Goal: Task Accomplishment & Management: Manage account settings

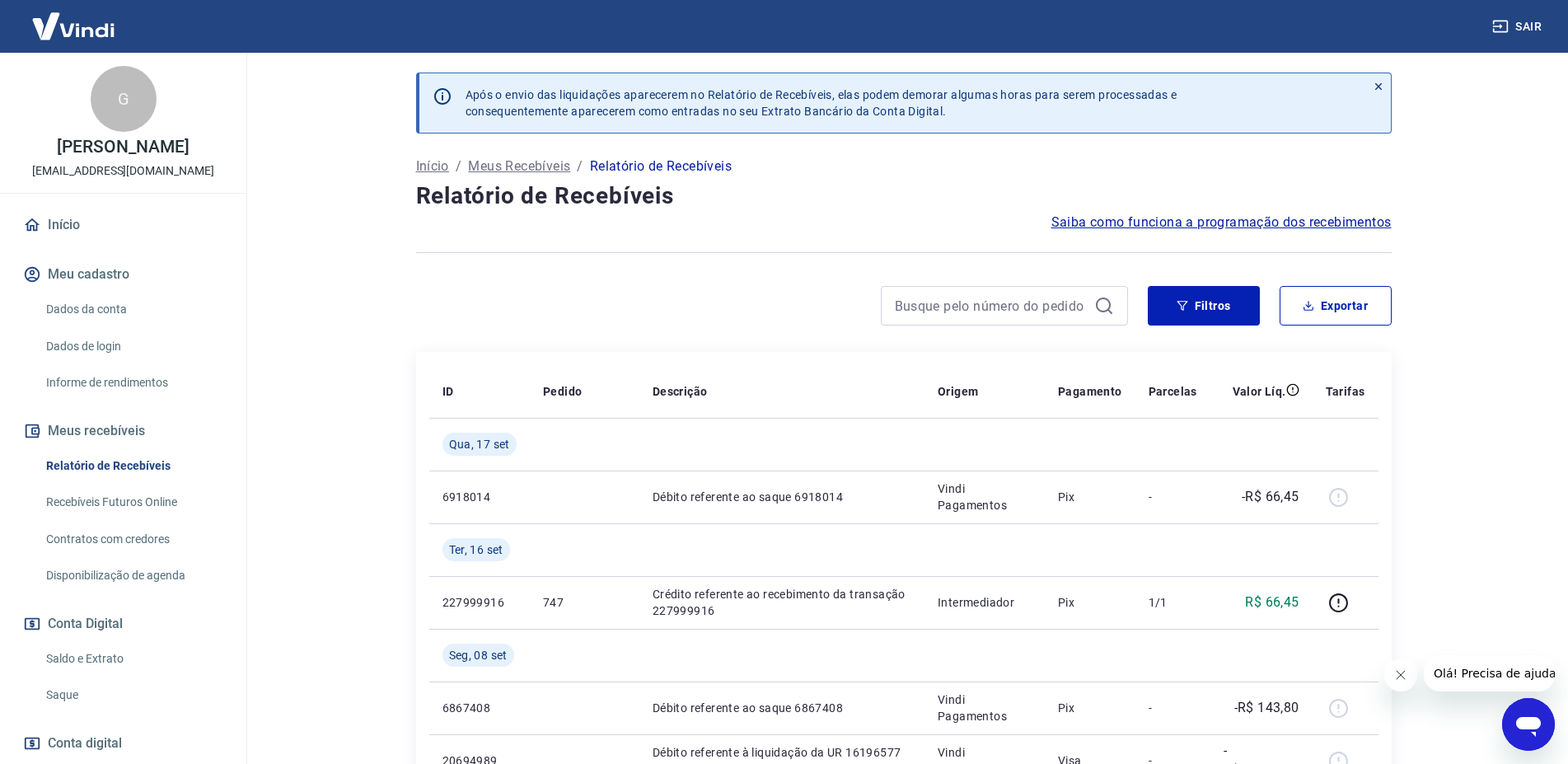
click at [65, 708] on link "Saque" at bounding box center [133, 695] width 187 height 34
